Goal: Transaction & Acquisition: Purchase product/service

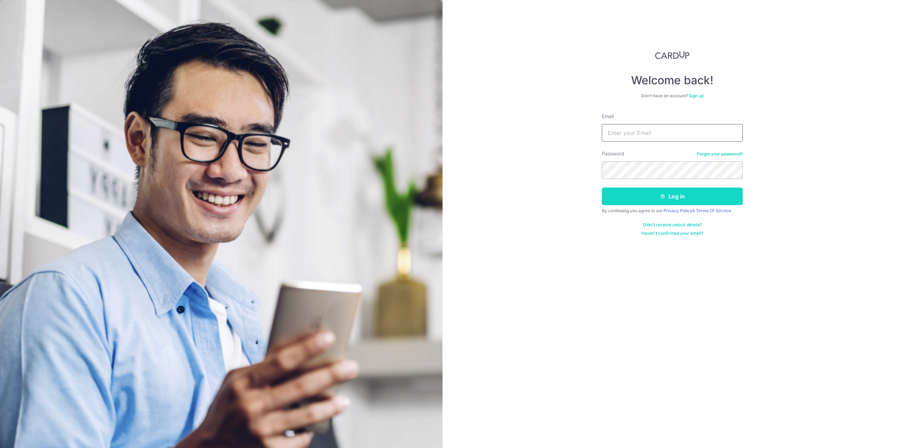
type input "andylch91@gmail.com"
click at [667, 194] on button "Log in" at bounding box center [672, 196] width 141 height 18
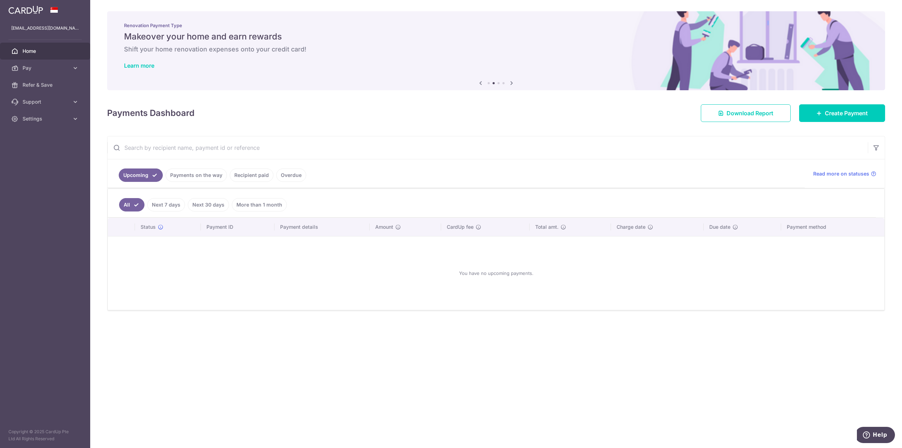
click at [242, 168] on ul "Upcoming Payments on the way Recipient paid Overdue" at bounding box center [455, 173] width 697 height 29
click at [244, 169] on link "Recipient paid" at bounding box center [252, 174] width 44 height 13
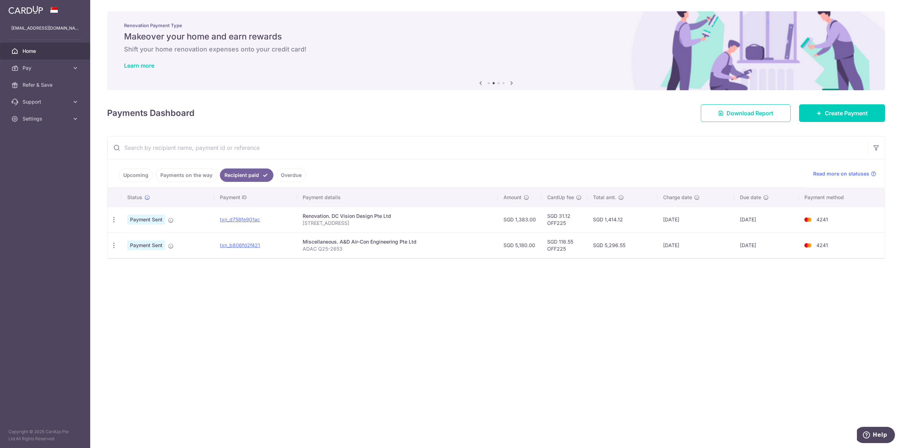
click at [140, 176] on link "Upcoming" at bounding box center [136, 174] width 34 height 13
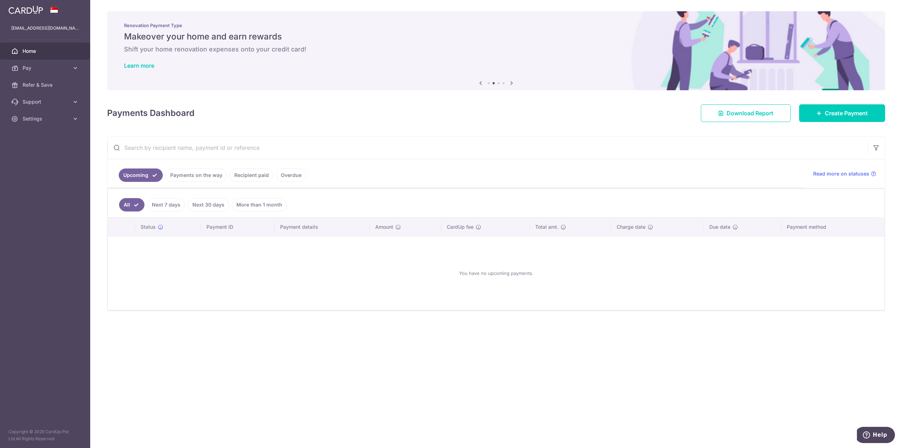
drag, startPoint x: 206, startPoint y: 175, endPoint x: 210, endPoint y: 172, distance: 4.5
click at [207, 174] on link "Payments on the way" at bounding box center [196, 174] width 61 height 13
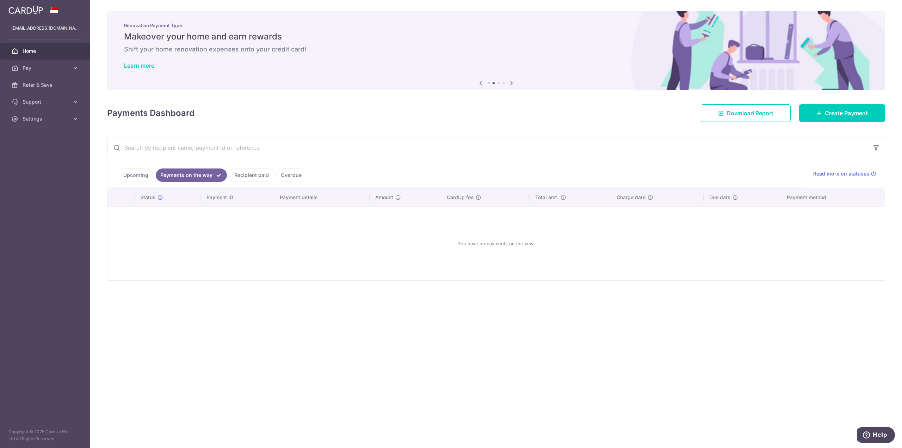
click at [251, 172] on link "Recipient paid" at bounding box center [252, 174] width 44 height 13
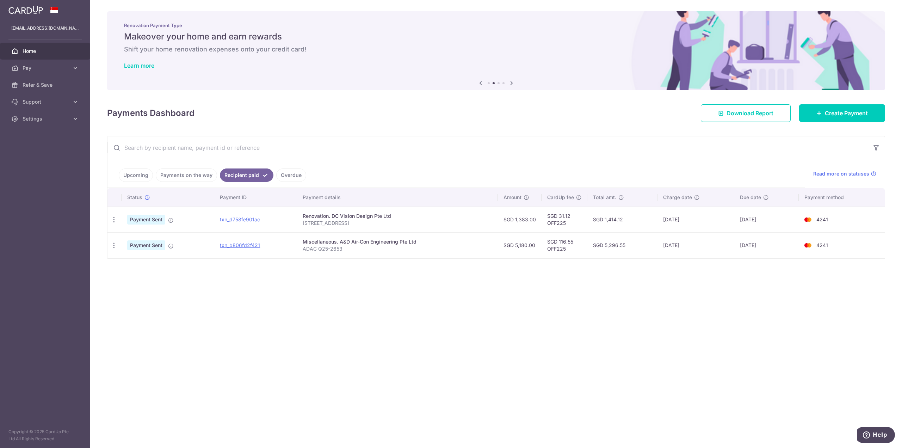
click at [126, 166] on ul "Upcoming Payments on the way Recipient paid Overdue" at bounding box center [455, 173] width 697 height 29
click at [132, 170] on link "Upcoming" at bounding box center [136, 174] width 34 height 13
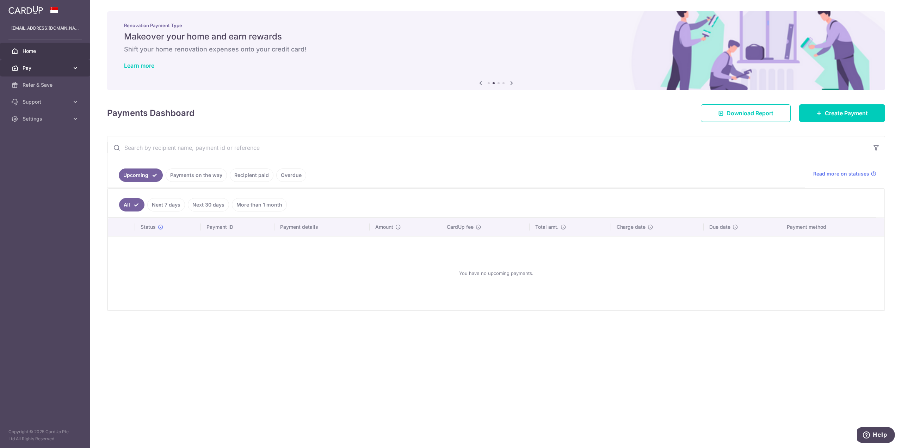
click at [36, 64] on link "Pay" at bounding box center [45, 68] width 90 height 17
click at [39, 91] on link "Payments" at bounding box center [45, 84] width 90 height 17
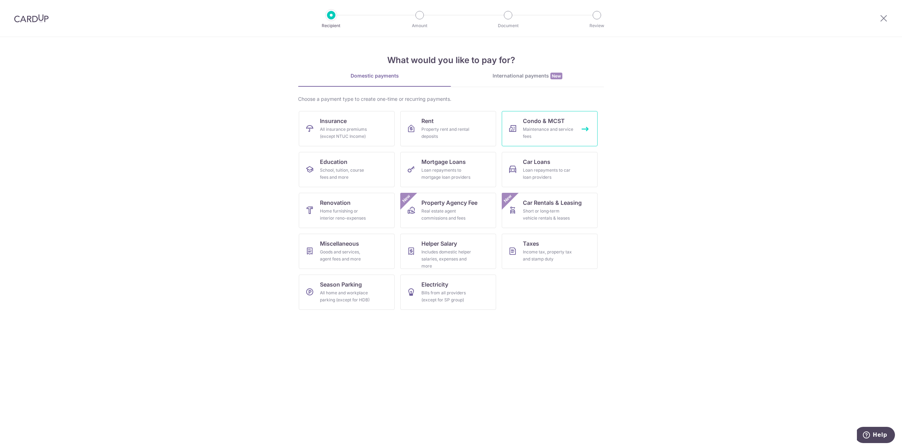
click at [548, 123] on span "Condo & MCST" at bounding box center [544, 121] width 42 height 8
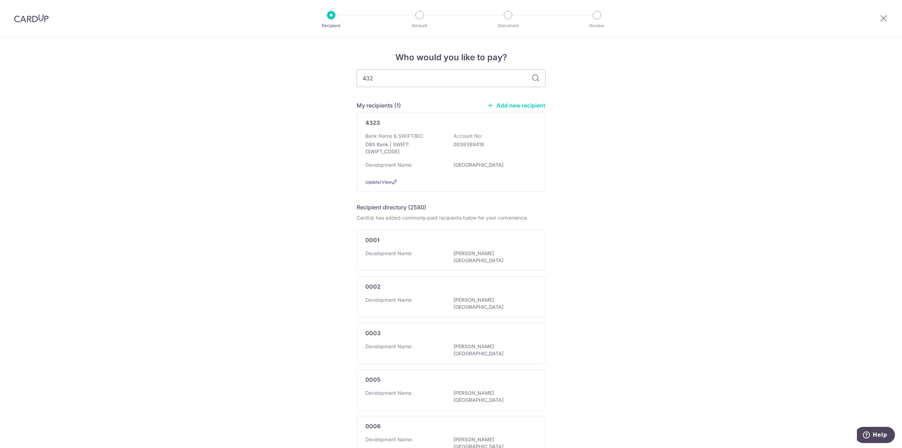
type input "4323"
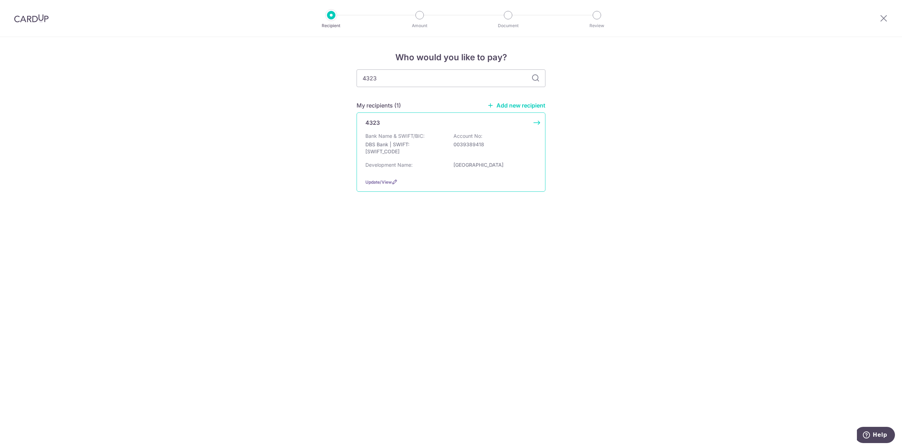
click at [491, 132] on div "Bank Name & SWIFT/BIC: DBS Bank | SWIFT: DBSSSGSGXXX Account No: 0039389418" at bounding box center [450, 145] width 171 height 26
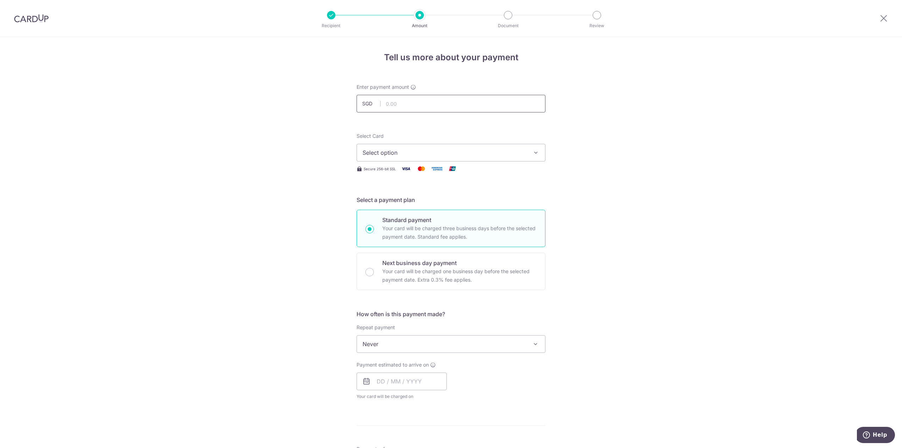
click at [438, 101] on input "text" at bounding box center [450, 104] width 189 height 18
type input "1,046.40"
click at [464, 117] on form "Enter payment amount SGD 1,046.40 1046.40 Select Card Select option Add credit …" at bounding box center [450, 362] width 189 height 558
click at [465, 147] on button "Select option" at bounding box center [450, 153] width 189 height 18
click at [424, 202] on span "**** 4241" at bounding box center [450, 203] width 177 height 8
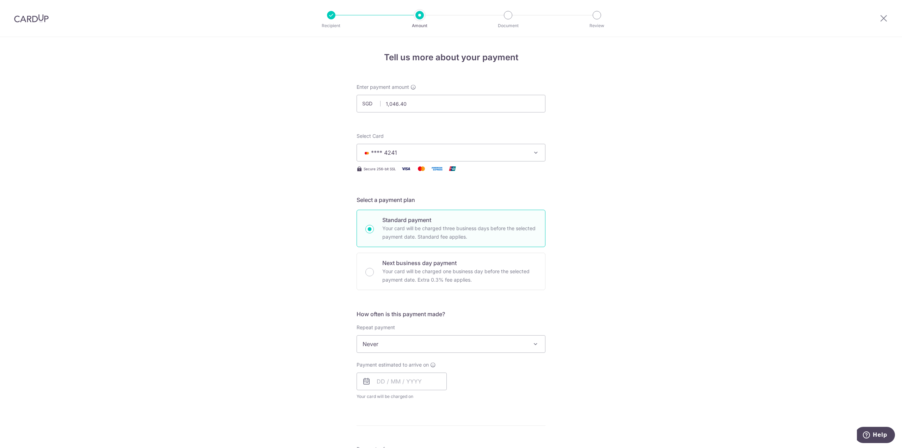
click at [394, 348] on span "Never" at bounding box center [451, 343] width 188 height 17
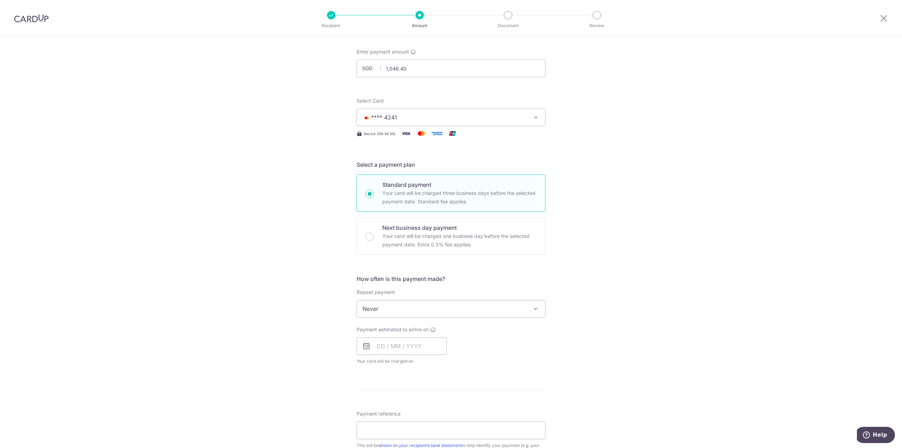
click at [380, 308] on span "Never" at bounding box center [451, 308] width 188 height 17
click at [385, 304] on span "Every quarter" at bounding box center [451, 308] width 188 height 17
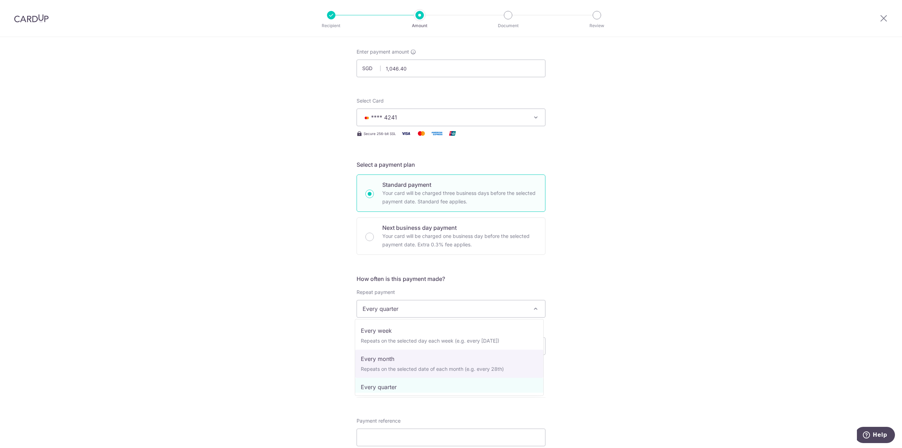
scroll to position [0, 0]
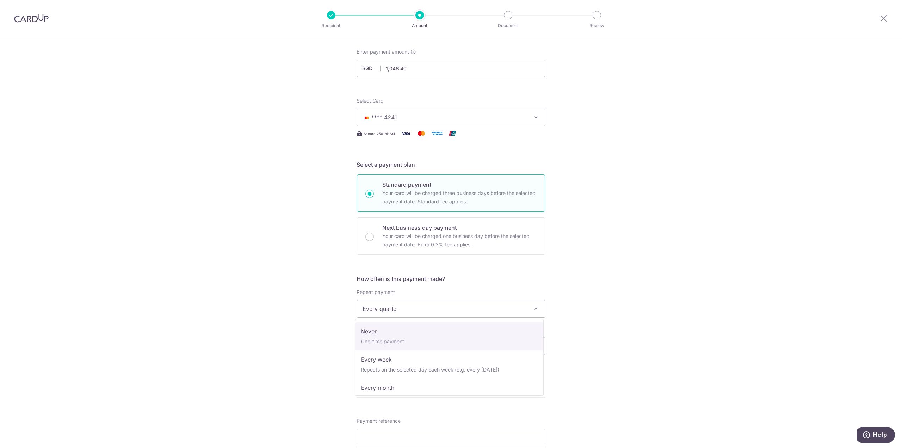
select select "1"
click at [387, 343] on input "text" at bounding box center [401, 346] width 90 height 18
click at [409, 345] on input "text" at bounding box center [401, 346] width 90 height 18
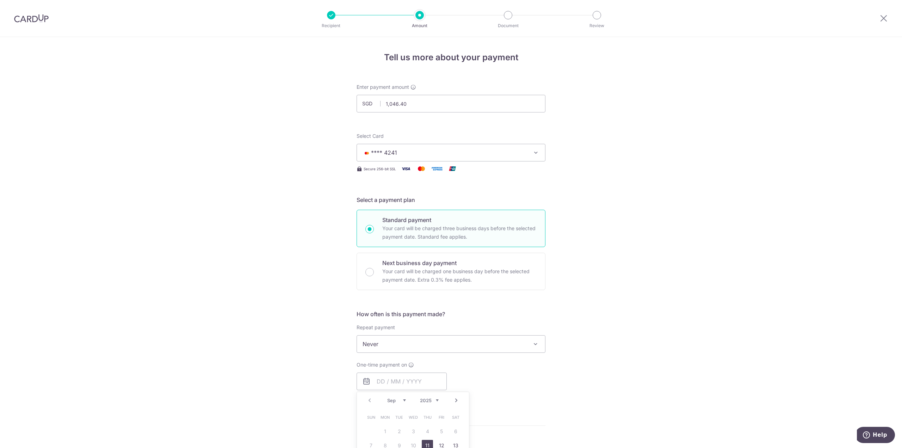
click at [449, 141] on div "Select Card **** 4241 Add credit card Your Cards **** 4241" at bounding box center [450, 146] width 189 height 29
click at [450, 146] on button "**** 4241" at bounding box center [450, 153] width 189 height 18
click at [464, 144] on button "**** 4241" at bounding box center [450, 153] width 189 height 18
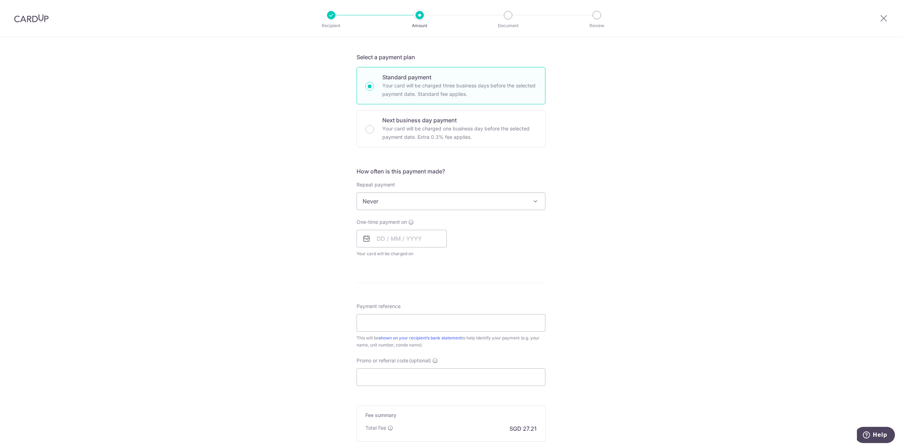
scroll to position [176, 0]
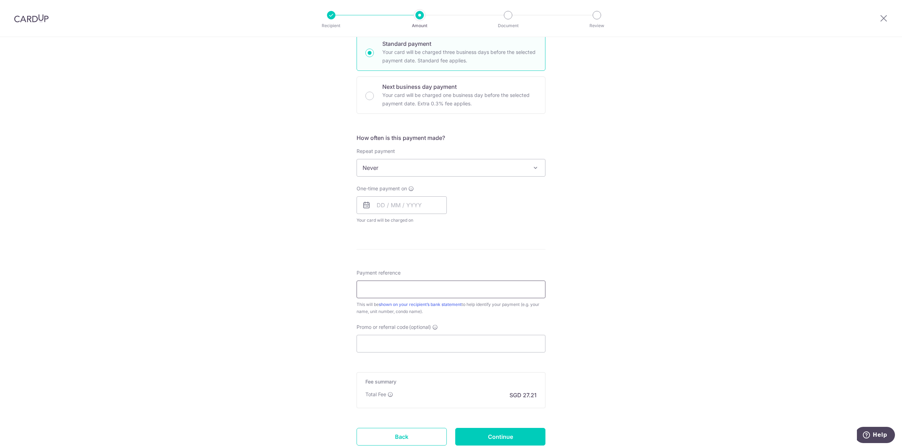
click at [386, 292] on input "Payment reference" at bounding box center [450, 289] width 189 height 18
type input "170222"
click at [599, 343] on div "Tell us more about your payment Enter payment amount SGD 1,046.40 1046.40 Selec…" at bounding box center [451, 179] width 902 height 637
click at [428, 337] on input "Promo or referral code (optional)" at bounding box center [450, 344] width 189 height 18
paste input "OFF225"
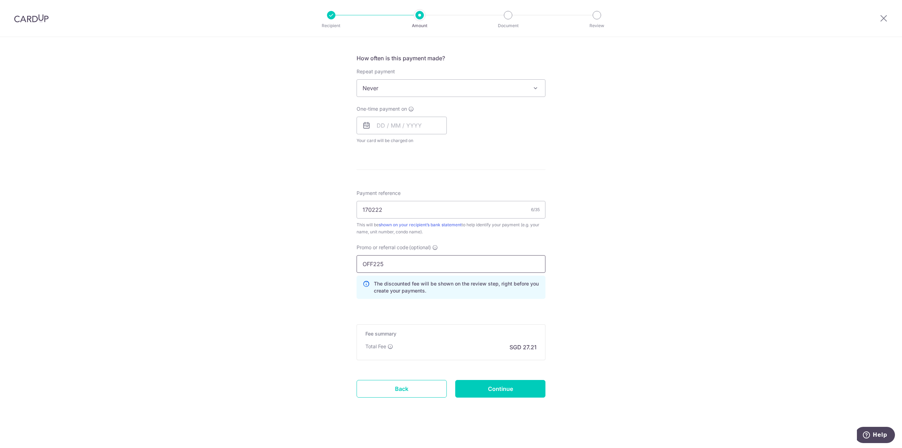
scroll to position [258, 0]
type input "OFF225"
click at [363, 279] on icon at bounding box center [365, 285] width 7 height 14
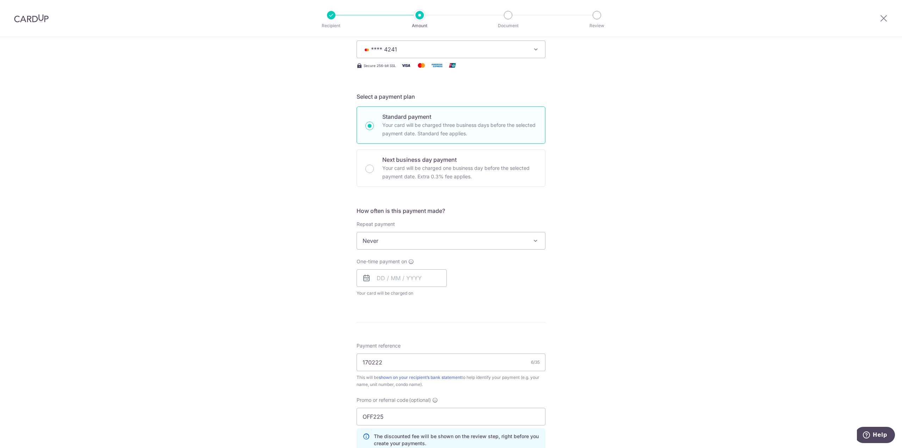
scroll to position [82, 0]
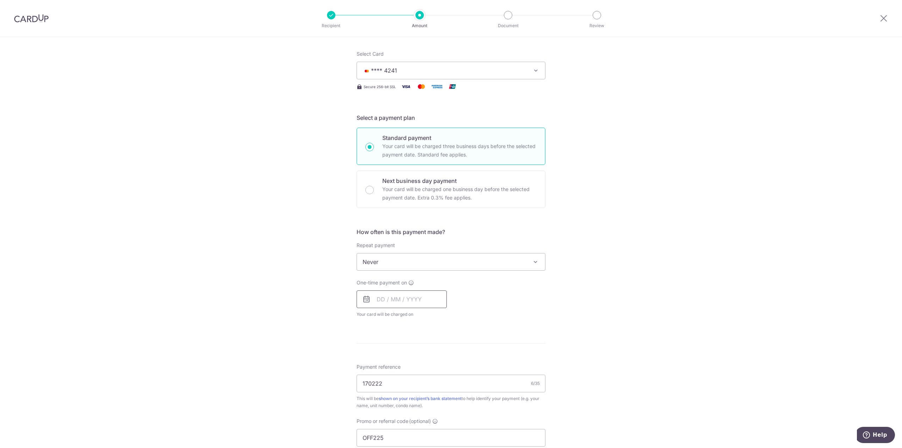
click at [392, 307] on input "text" at bounding box center [401, 299] width 90 height 18
click at [427, 361] on link "11" at bounding box center [427, 362] width 11 height 11
type input "11/09/2025"
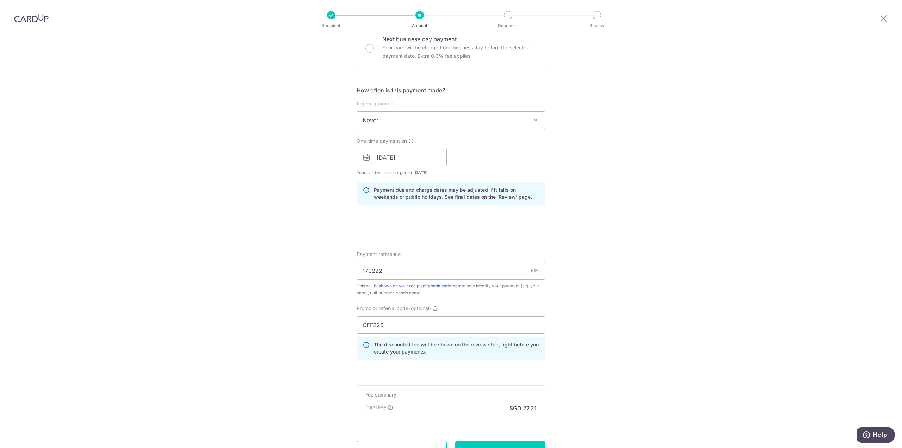
scroll to position [287, 0]
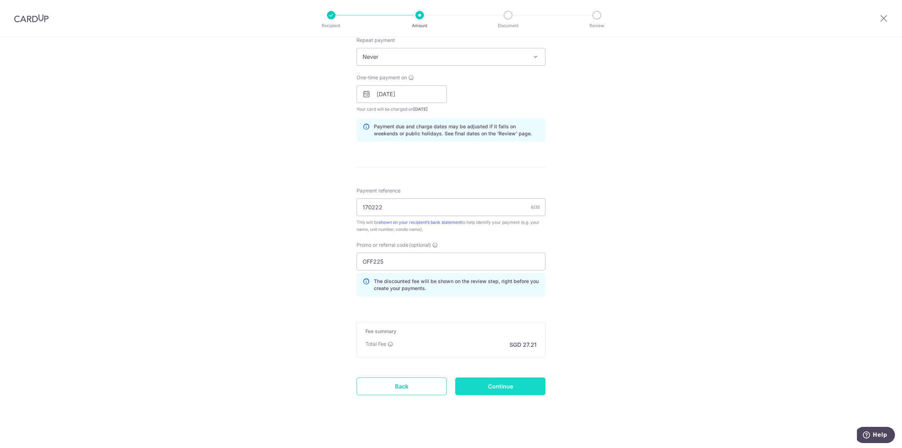
click at [516, 378] on input "Continue" at bounding box center [500, 386] width 90 height 18
type input "Create Schedule"
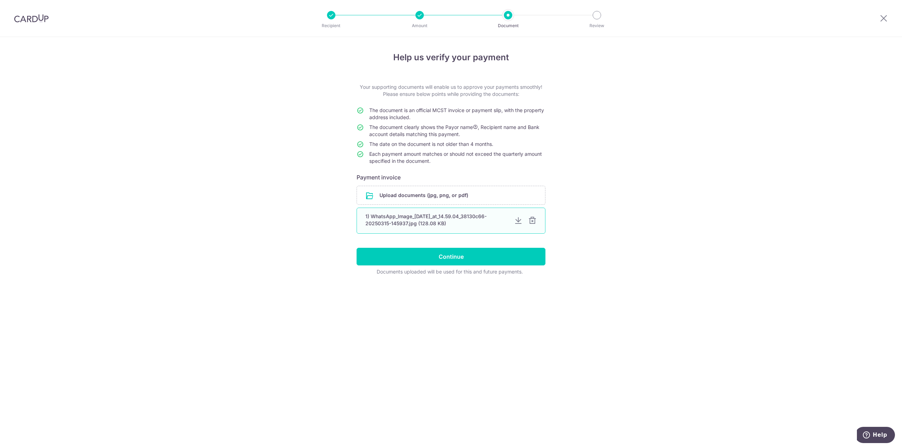
click at [461, 223] on div "1) WhatsApp_Image_2025-03-15_at_14.59.04_38130c66-20250315-145937.jpg (128.08 K…" at bounding box center [436, 220] width 143 height 14
click at [531, 220] on div at bounding box center [532, 220] width 8 height 8
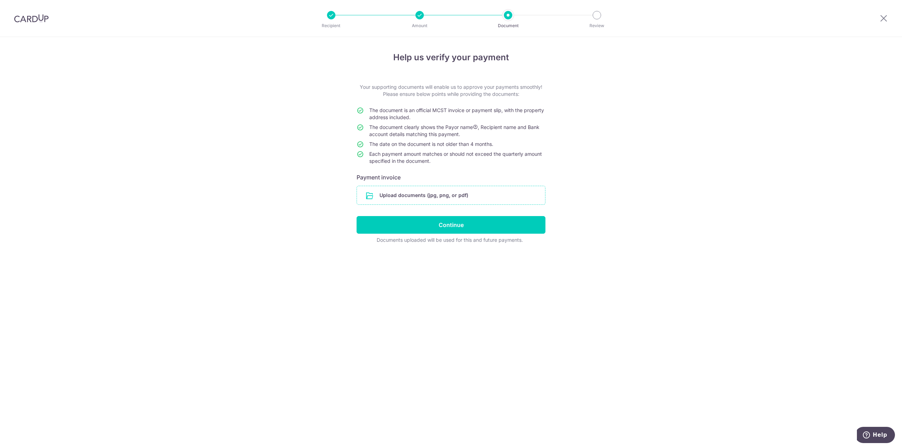
click at [453, 197] on input "file" at bounding box center [451, 195] width 188 height 18
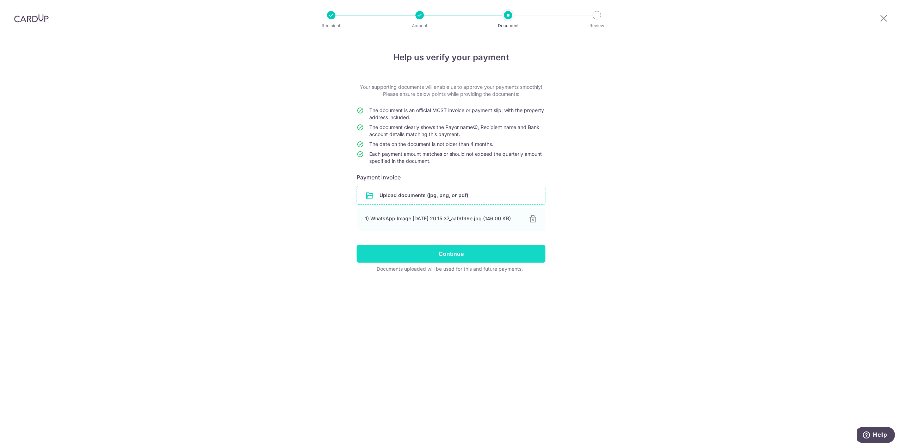
click at [455, 258] on input "Continue" at bounding box center [450, 254] width 189 height 18
